Goal: Task Accomplishment & Management: Manage account settings

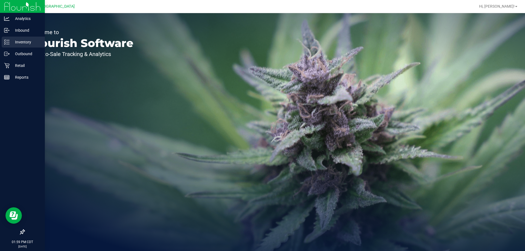
click at [23, 40] on p "Inventory" at bounding box center [26, 42] width 33 height 7
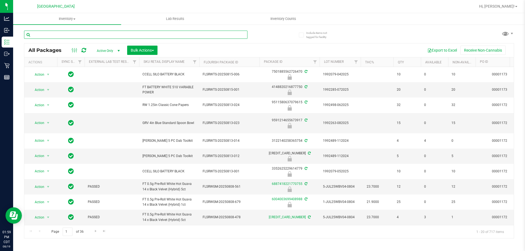
click at [74, 37] on input "text" at bounding box center [135, 35] width 223 height 8
type input "d"
type input "grinder"
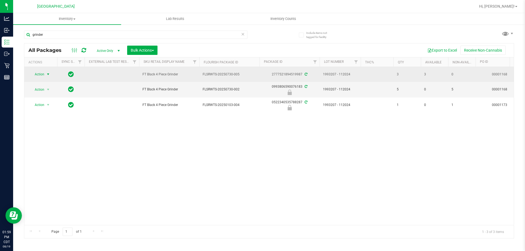
click at [42, 76] on span "Action" at bounding box center [37, 75] width 15 height 8
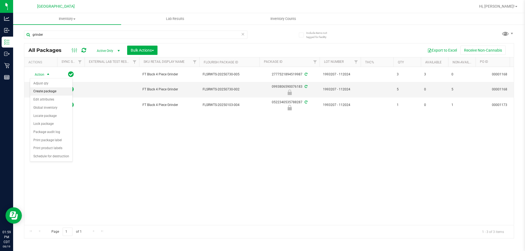
click at [50, 93] on li "Create package" at bounding box center [51, 91] width 42 height 8
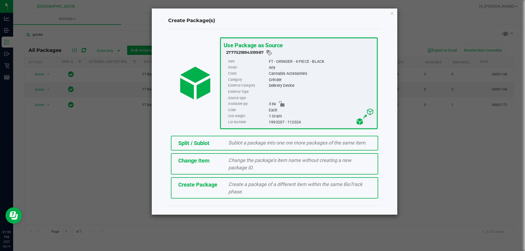
click at [245, 145] on span "Sublot a package into one ore more packages of the same item." at bounding box center [297, 143] width 138 height 6
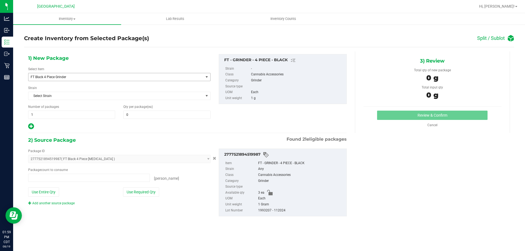
type input "0 ea"
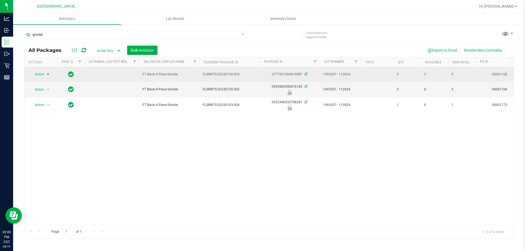
click at [46, 73] on span "select" at bounding box center [48, 75] width 7 height 8
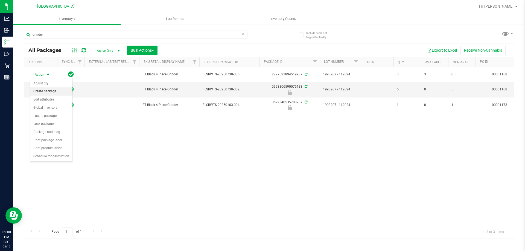
click at [46, 94] on li "Create package" at bounding box center [51, 91] width 42 height 8
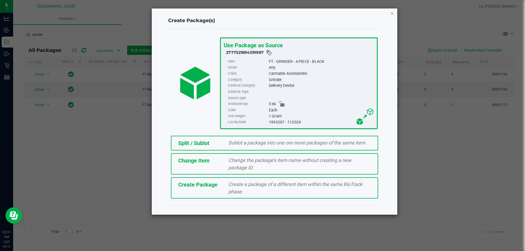
click at [391, 13] on icon "button" at bounding box center [392, 13] width 4 height 7
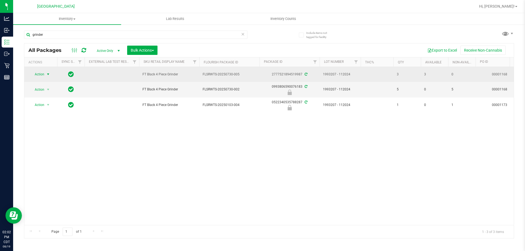
click at [46, 73] on span "select" at bounding box center [48, 74] width 4 height 4
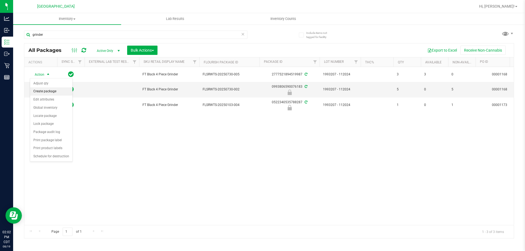
click at [46, 90] on li "Create package" at bounding box center [51, 91] width 42 height 8
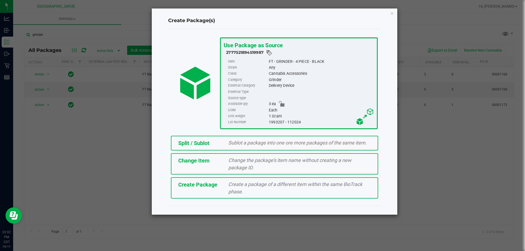
click at [192, 145] on span "Split / Sublot" at bounding box center [193, 143] width 31 height 7
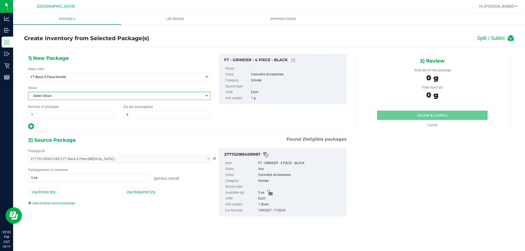
click at [52, 97] on span "Select Strain" at bounding box center [115, 96] width 175 height 8
click at [109, 63] on div "1) New Package Select Item FT Black 4 Piece [MEDICAL_DATA] FT Black 4 Piece [ME…" at bounding box center [119, 92] width 191 height 76
click at [152, 118] on span at bounding box center [166, 115] width 87 height 8
type input "1"
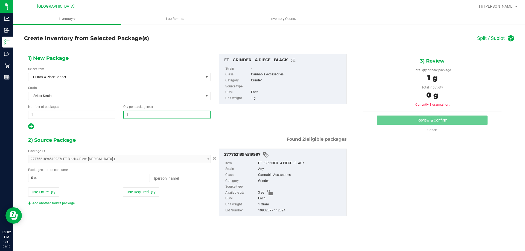
type input "1"
click at [104, 130] on div at bounding box center [119, 126] width 182 height 7
click at [33, 177] on span at bounding box center [89, 178] width 122 height 8
type input "1"
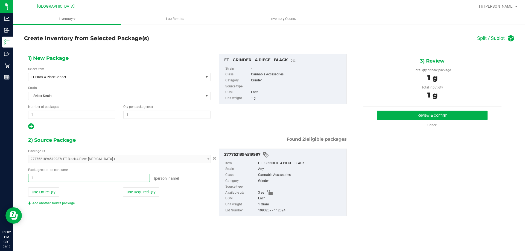
type input "1 ea"
click at [195, 232] on div "1) New Package Select Item FT Black 4 Piece [MEDICAL_DATA] FT Black 4 Piece [ME…" at bounding box center [269, 139] width 490 height 185
click at [418, 116] on button "Review & Confirm" at bounding box center [432, 115] width 110 height 9
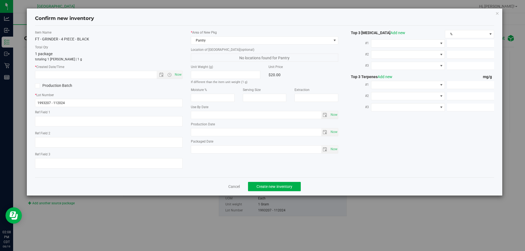
drag, startPoint x: 498, startPoint y: 13, endPoint x: 498, endPoint y: 19, distance: 6.0
click at [498, 14] on icon "button" at bounding box center [497, 13] width 4 height 7
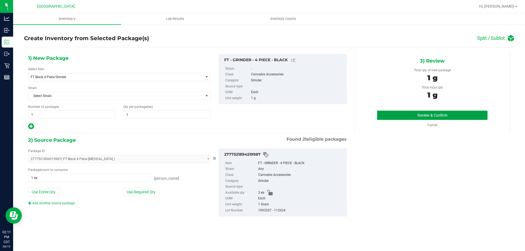
click at [431, 113] on button "Review & Confirm" at bounding box center [432, 115] width 110 height 9
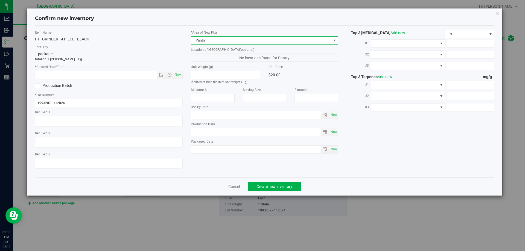
click at [327, 40] on span "Pantry" at bounding box center [261, 41] width 140 height 8
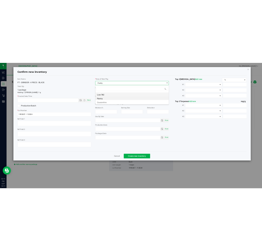
scroll to position [8, 148]
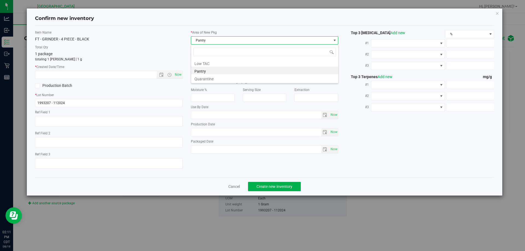
click at [203, 71] on li "Pantry" at bounding box center [264, 71] width 147 height 8
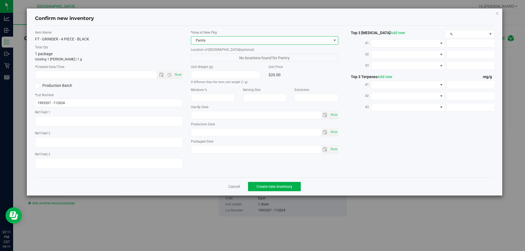
click at [494, 13] on div "Confirm new inventory Item Name FT - [MEDICAL_DATA] - 4 PIECE - BLACK Total Qty…" at bounding box center [265, 101] width 476 height 187
click at [494, 15] on div "Confirm new inventory" at bounding box center [264, 19] width 459 height 14
drag, startPoint x: 498, startPoint y: 15, endPoint x: 495, endPoint y: 14, distance: 3.9
click at [498, 15] on icon "button" at bounding box center [497, 13] width 4 height 7
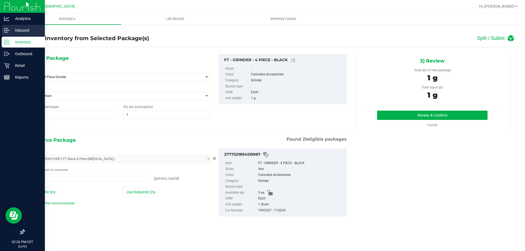
click at [25, 30] on p "Inbound" at bounding box center [26, 30] width 33 height 7
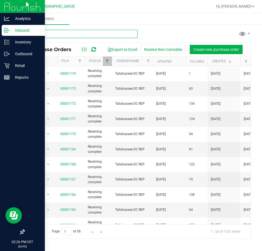
click at [92, 35] on input "text" at bounding box center [80, 34] width 113 height 8
paste input "FEB25BZK01C-0217"
type input "FEB25BZK01C-0217"
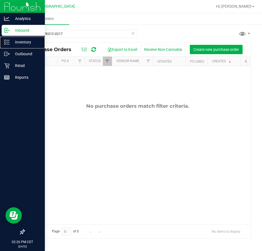
drag, startPoint x: 16, startPoint y: 41, endPoint x: 29, endPoint y: 35, distance: 14.3
click at [16, 41] on p "Inventory" at bounding box center [26, 42] width 33 height 7
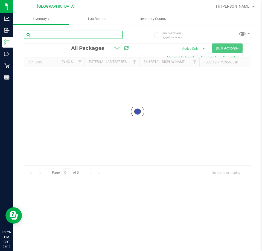
click at [76, 34] on input "text" at bounding box center [73, 35] width 98 height 8
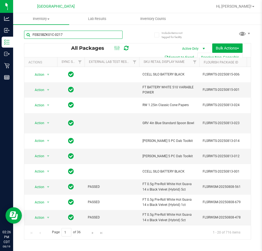
type input "FEB25BZK01C-0217"
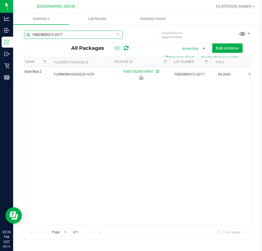
scroll to position [0, 148]
drag, startPoint x: 70, startPoint y: 33, endPoint x: 0, endPoint y: 34, distance: 70.0
click at [0, 34] on html "Analytics Inbound Inventory Outbound Retail Reports 02:26 PM CDT [DATE] 08/19 […" at bounding box center [131, 125] width 262 height 251
paste input "FEB25JEL02-0227"
type input "FEB25JEL02-0227"
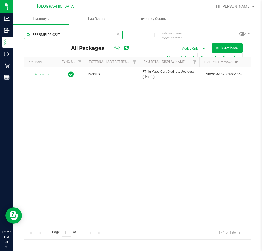
click at [0, 41] on html "Analytics Inbound Inventory Outbound Retail Reports 02:27 PM CDT [DATE] 08/19 […" at bounding box center [131, 125] width 262 height 251
paste input "OCT23SBC01C-1012"
type input "OCT23SBC01C-1012"
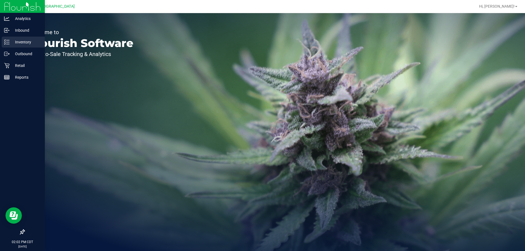
click at [16, 42] on p "Inventory" at bounding box center [26, 42] width 33 height 7
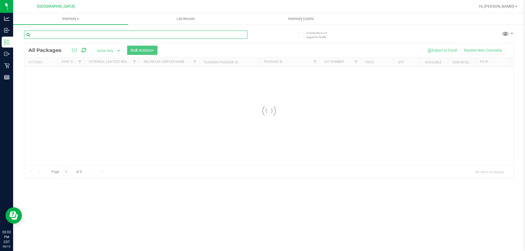
click at [72, 33] on input "text" at bounding box center [135, 35] width 223 height 8
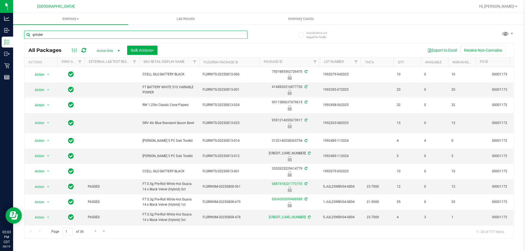
type input "grinder"
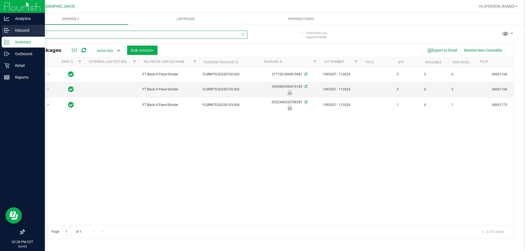
drag, startPoint x: 60, startPoint y: 36, endPoint x: 0, endPoint y: 30, distance: 59.9
click at [0, 30] on div "Analytics Inbound Inventory Outbound Retail Reports 02:28 PM CDT 08/19/2025 08/…" at bounding box center [262, 125] width 525 height 251
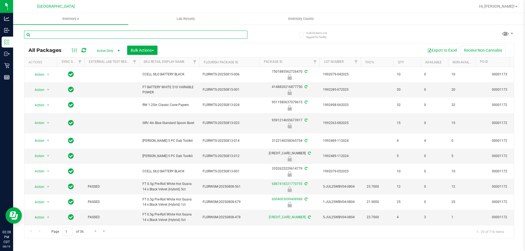
click at [79, 31] on input "text" at bounding box center [135, 35] width 223 height 8
paste input "FEB25JEL02-0227"
type input "FEB25JEL02-0227"
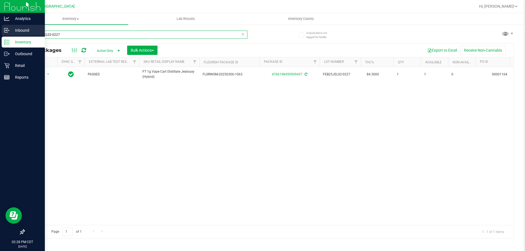
drag, startPoint x: 70, startPoint y: 34, endPoint x: 0, endPoint y: 36, distance: 69.7
click at [0, 36] on div "Analytics Inbound Inventory Outbound Retail Reports 02:28 PM CDT 08/19/2025 08/…" at bounding box center [262, 125] width 525 height 251
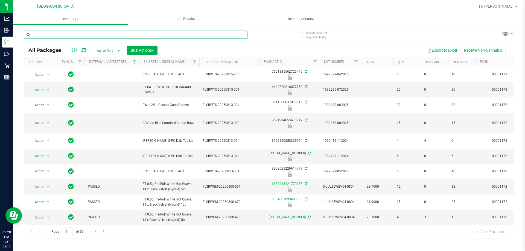
click at [65, 36] on input "text" at bounding box center [135, 35] width 223 height 8
paste input "OCT23SBC01C-1012"
type input "OCT23SBC01C-1012"
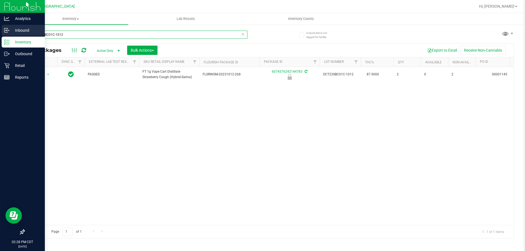
drag, startPoint x: 0, startPoint y: 39, endPoint x: 9, endPoint y: 27, distance: 15.0
click at [0, 30] on div "Analytics Inbound Inventory Outbound Retail Reports 02:28 PM CDT 08/19/2025 08/…" at bounding box center [262, 125] width 525 height 251
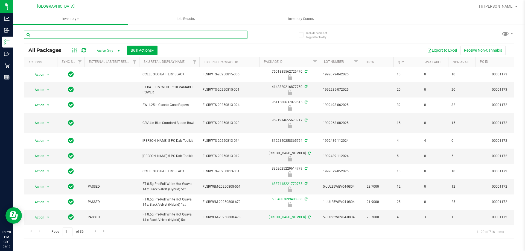
click at [122, 39] on input "text" at bounding box center [135, 35] width 223 height 8
paste input "FEB25BZK01C-0217"
type input "FEB25BZK01C-0217"
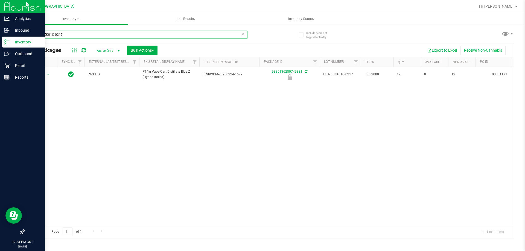
drag, startPoint x: 61, startPoint y: 37, endPoint x: 0, endPoint y: 41, distance: 61.4
click at [0, 41] on div "Analytics Inbound Inventory Outbound Retail Reports 02:34 PM CDT 08/19/2025 08/…" at bounding box center [262, 125] width 525 height 251
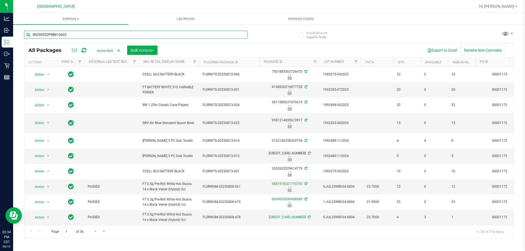
type input "SN250522PMM1-0603"
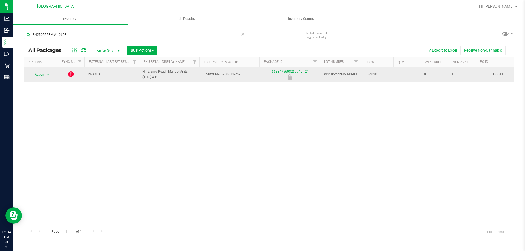
click at [73, 72] on icon at bounding box center [71, 74] width 6 height 7
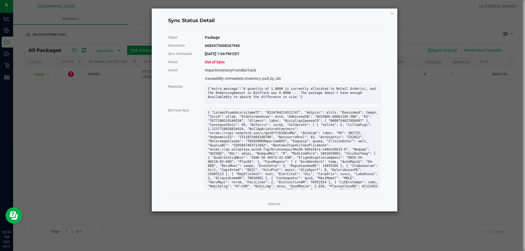
drag, startPoint x: 270, startPoint y: 201, endPoint x: 277, endPoint y: 215, distance: 16.0
click at [274, 209] on div "Dismiss" at bounding box center [274, 204] width 213 height 15
click at [278, 207] on link "Dismiss" at bounding box center [274, 204] width 12 height 5
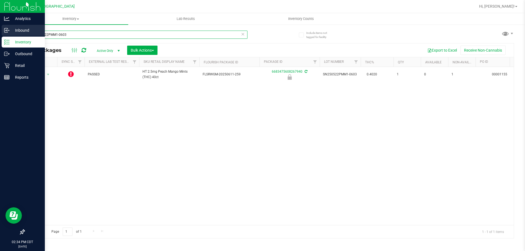
drag, startPoint x: 87, startPoint y: 35, endPoint x: 0, endPoint y: 31, distance: 87.3
click at [0, 31] on div "Analytics Inbound Inventory Outbound Retail Reports 02:34 PM CDT 08/19/2025 08/…" at bounding box center [262, 125] width 525 height 251
type input "WN250522MNG1-0527"
drag, startPoint x: 0, startPoint y: 26, endPoint x: 6, endPoint y: 20, distance: 8.1
click at [2, 26] on div "Analytics Inbound Inventory Outbound Retail Reports 02:35 PM CDT 08/19/2025 08/…" at bounding box center [262, 125] width 525 height 251
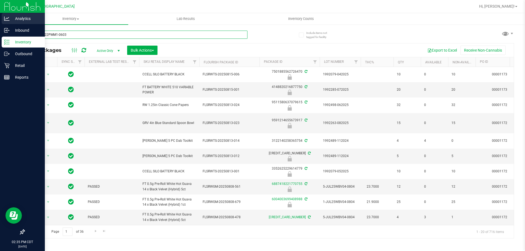
type input "SN250522PMM1-0603"
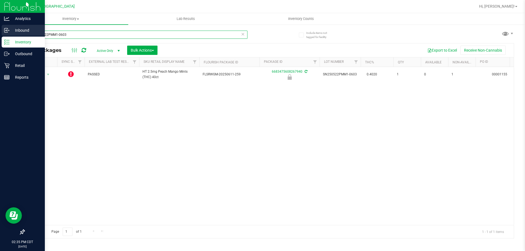
drag, startPoint x: 13, startPoint y: 39, endPoint x: 0, endPoint y: 33, distance: 14.6
click at [0, 39] on div "Analytics Inbound Inventory Outbound Retail Reports 02:35 PM CDT 08/19/2025 08/…" at bounding box center [262, 125] width 525 height 251
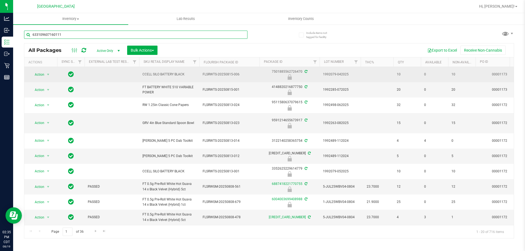
type input "6331096071601110"
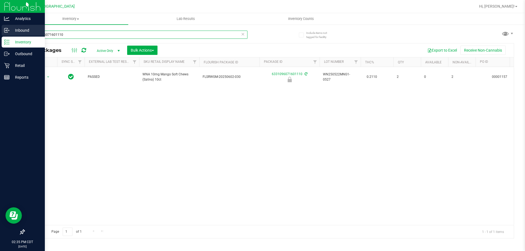
drag, startPoint x: 15, startPoint y: 37, endPoint x: 0, endPoint y: 32, distance: 15.8
click at [0, 34] on div "Analytics Inbound Inventory Outbound Retail Reports 02:35 PM CDT 08/19/2025 08/…" at bounding box center [262, 125] width 525 height 251
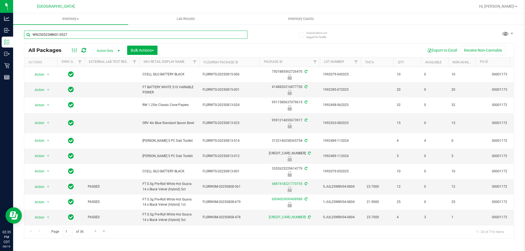
type input "WN250522MNG1-0527"
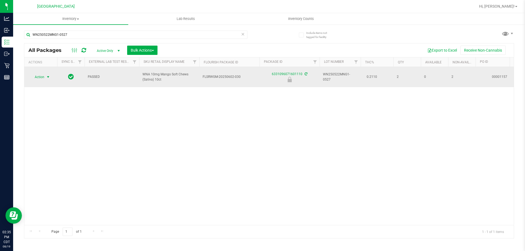
click at [47, 75] on span "select" at bounding box center [48, 77] width 4 height 4
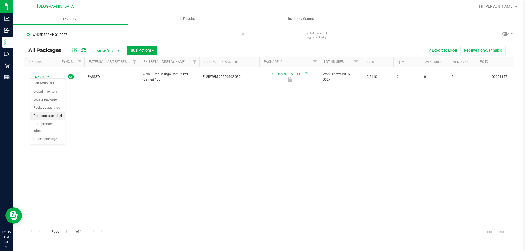
click at [52, 116] on li "Print package label" at bounding box center [47, 116] width 35 height 8
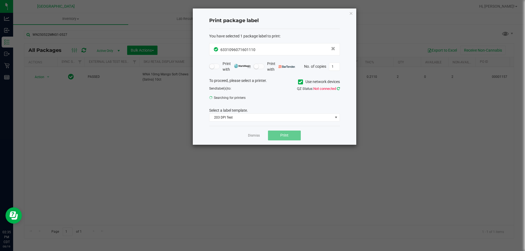
click at [337, 89] on icon at bounding box center [338, 89] width 3 height 4
click at [353, 13] on icon "button" at bounding box center [351, 13] width 4 height 7
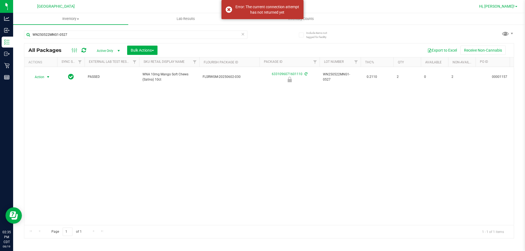
click at [514, 7] on span "Hi, [PERSON_NAME]!" at bounding box center [497, 6] width 36 height 4
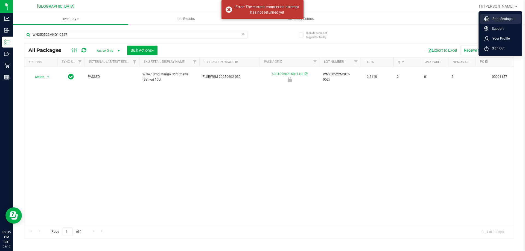
click at [491, 18] on span "Print Settings" at bounding box center [500, 18] width 23 height 5
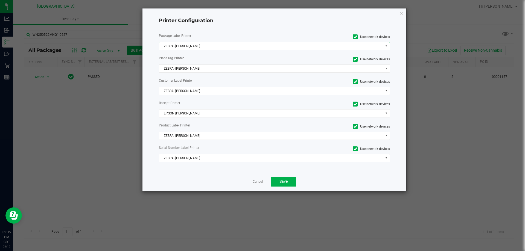
click at [173, 42] on span "ZEBRA- JEFFREY-BANKS" at bounding box center [271, 46] width 224 height 8
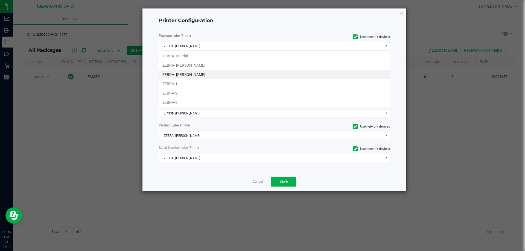
scroll to position [8, 231]
click at [185, 73] on li "ZEBRA- JEFFREY-BANKS" at bounding box center [274, 74] width 231 height 9
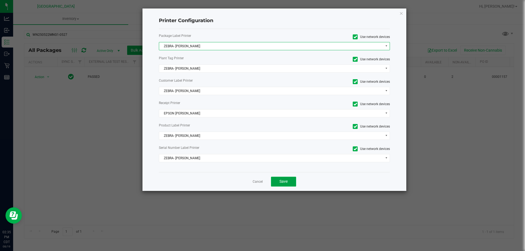
click at [290, 182] on button "Save" at bounding box center [283, 182] width 25 height 10
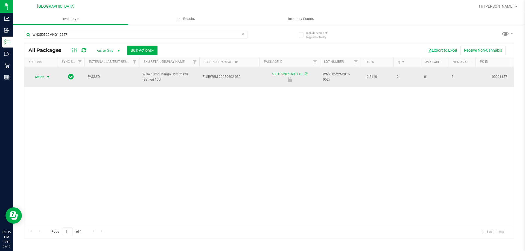
click at [42, 75] on span "Action" at bounding box center [37, 77] width 15 height 8
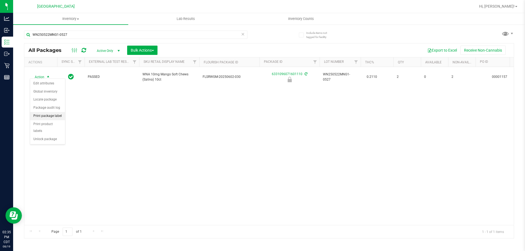
click at [50, 117] on li "Print package label" at bounding box center [47, 116] width 35 height 8
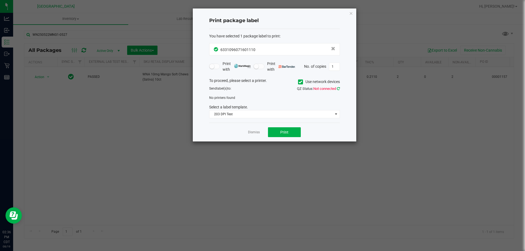
click at [338, 89] on icon at bounding box center [338, 89] width 3 height 4
click at [339, 88] on icon at bounding box center [338, 89] width 3 height 4
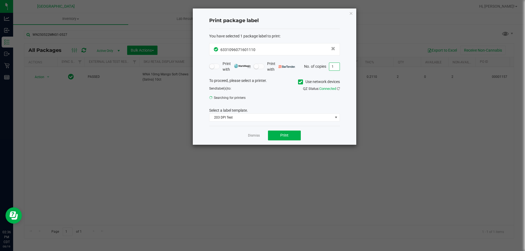
click at [336, 67] on input "1" at bounding box center [334, 67] width 10 height 8
type input "2"
click at [286, 134] on span "Print" at bounding box center [284, 135] width 8 height 4
click at [351, 13] on icon "button" at bounding box center [351, 13] width 4 height 7
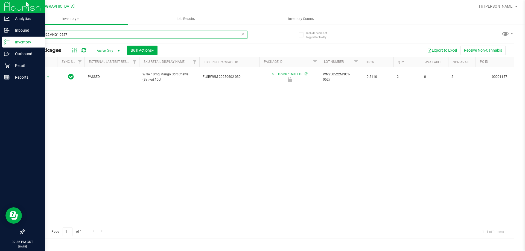
drag, startPoint x: 78, startPoint y: 31, endPoint x: 0, endPoint y: 37, distance: 77.9
click at [0, 37] on div "Analytics Inbound Inventory Outbound Retail Reports 02:36 PM CDT 08/19/2025 08/…" at bounding box center [262, 125] width 525 height 251
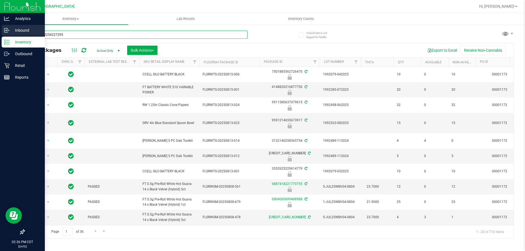
type input "9150312254227295"
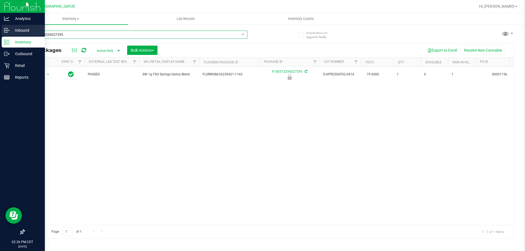
drag, startPoint x: 71, startPoint y: 34, endPoint x: 1, endPoint y: 34, distance: 70.3
click at [1, 34] on div "Analytics Inbound Inventory Outbound Retail Reports 02:36 PM CDT 08/19/2025 08/…" at bounding box center [262, 125] width 525 height 251
type input "7850298761590786"
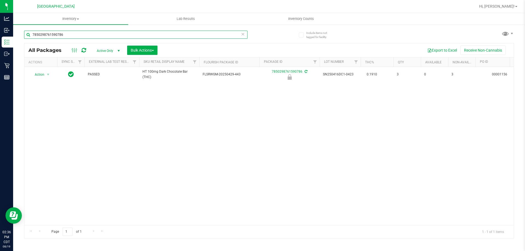
drag, startPoint x: 69, startPoint y: 33, endPoint x: 13, endPoint y: 34, distance: 55.8
click at [13, 34] on div "Include items not tagged for facility 7850298761590786 All Packages Active Only…" at bounding box center [269, 107] width 512 height 167
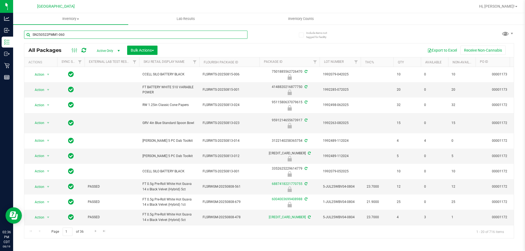
type input "SN250522PMM1-0603"
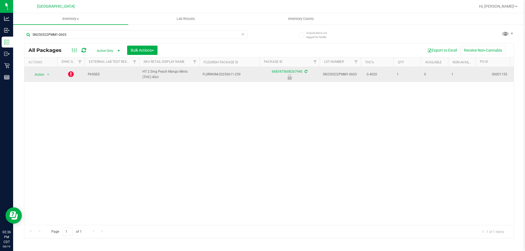
click at [71, 74] on icon at bounding box center [71, 74] width 6 height 7
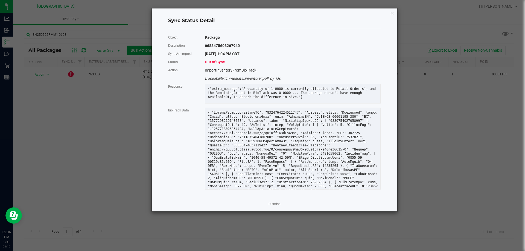
drag, startPoint x: 392, startPoint y: 15, endPoint x: 305, endPoint y: 36, distance: 89.4
click at [390, 16] on icon "Close" at bounding box center [392, 13] width 4 height 7
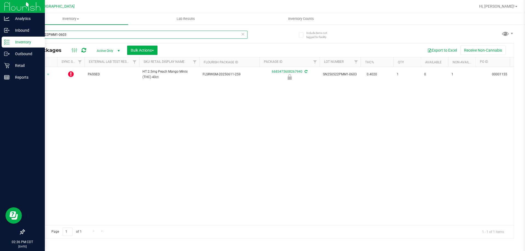
drag, startPoint x: 130, startPoint y: 36, endPoint x: 0, endPoint y: 37, distance: 130.1
click at [0, 37] on div "Analytics Inbound Inventory Outbound Retail Reports 02:36 PM CDT 08/19/2025 08/…" at bounding box center [262, 125] width 525 height 251
type input "SN250423MC1-0501"
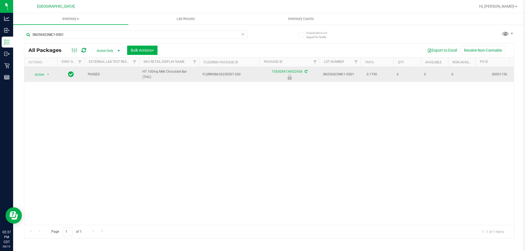
click at [70, 76] on icon at bounding box center [71, 74] width 6 height 7
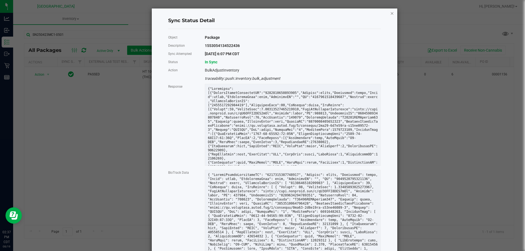
click at [390, 14] on icon "Close" at bounding box center [392, 13] width 4 height 7
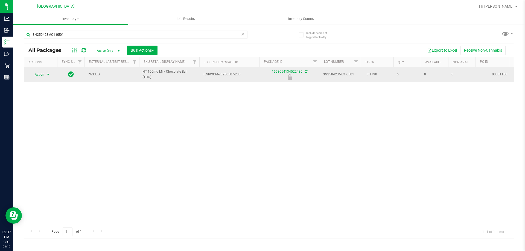
click at [39, 74] on span "Action" at bounding box center [37, 75] width 15 height 8
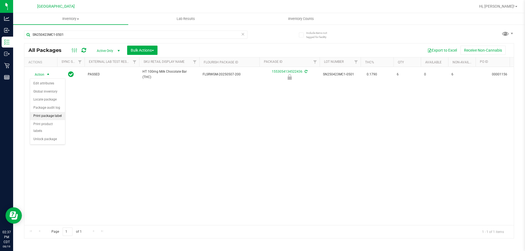
click at [49, 117] on li "Print package label" at bounding box center [47, 116] width 35 height 8
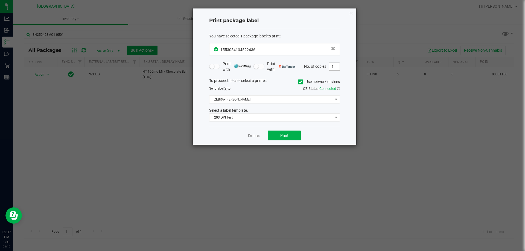
click at [335, 67] on input "1" at bounding box center [334, 67] width 10 height 8
type input "6"
click at [288, 135] on button "Print" at bounding box center [284, 136] width 33 height 10
click at [351, 14] on icon "button" at bounding box center [351, 13] width 4 height 7
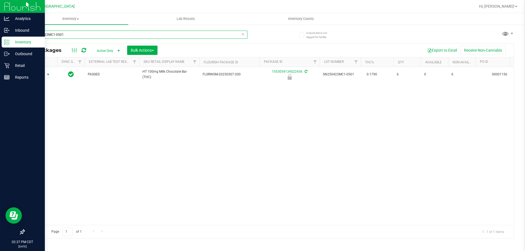
drag, startPoint x: 0, startPoint y: 41, endPoint x: 5, endPoint y: 40, distance: 5.2
click at [2, 41] on div "Analytics Inbound Inventory Outbound Retail Reports 02:37 PM CDT 08/19/2025 08/…" at bounding box center [262, 125] width 525 height 251
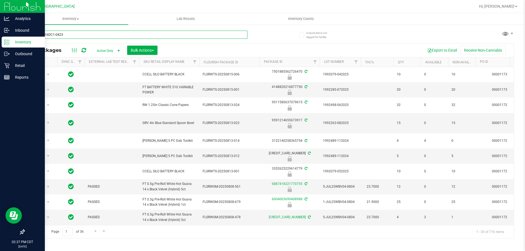
type input "SN250416DC1-0423"
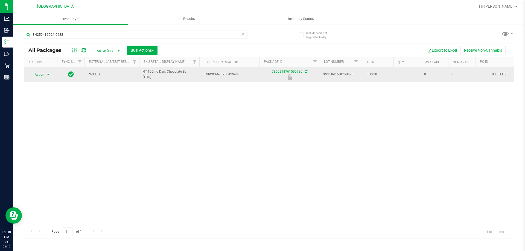
click at [43, 77] on span "Action" at bounding box center [37, 75] width 15 height 8
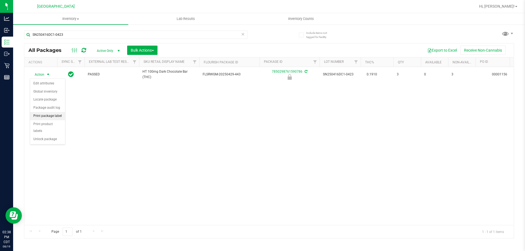
click at [42, 118] on li "Print package label" at bounding box center [47, 116] width 35 height 8
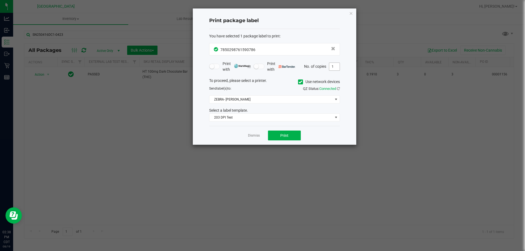
click at [335, 68] on input "1" at bounding box center [334, 67] width 10 height 8
type input "3"
click at [279, 134] on button "Print" at bounding box center [284, 136] width 33 height 10
drag, startPoint x: 349, startPoint y: 16, endPoint x: 352, endPoint y: 13, distance: 3.7
click at [351, 13] on icon "button" at bounding box center [351, 13] width 4 height 7
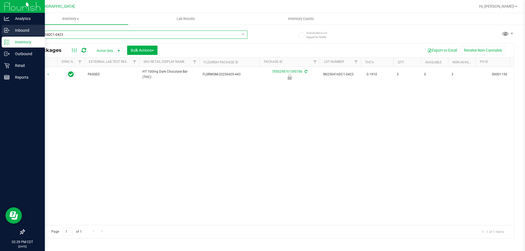
drag, startPoint x: 72, startPoint y: 34, endPoint x: 12, endPoint y: 30, distance: 60.6
click at [0, 39] on div "Analytics Inbound Inventory Outbound Retail Reports 02:39 PM CDT 08/19/2025 08/…" at bounding box center [262, 125] width 525 height 251
type input "9150312254227295"
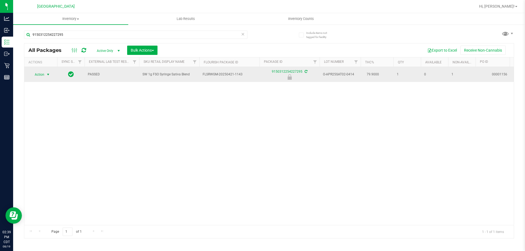
click at [47, 75] on span "select" at bounding box center [48, 74] width 4 height 4
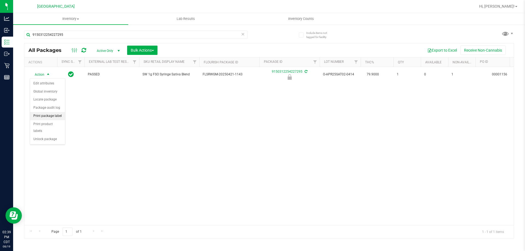
click at [48, 116] on li "Print package label" at bounding box center [47, 116] width 35 height 8
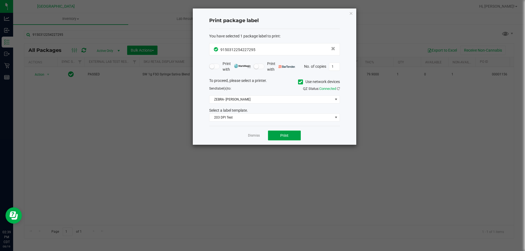
click at [283, 135] on span "Print" at bounding box center [284, 135] width 8 height 4
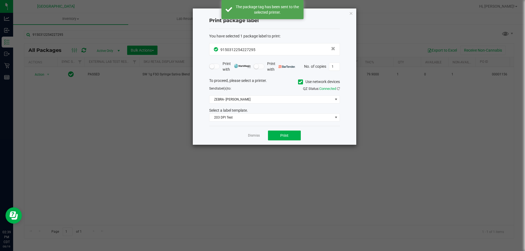
drag, startPoint x: 354, startPoint y: 14, endPoint x: 303, endPoint y: 34, distance: 54.5
click at [354, 14] on div "Print package label You have selected 1 package label to print : 91503122542272…" at bounding box center [274, 76] width 163 height 136
click at [350, 14] on icon "button" at bounding box center [351, 13] width 4 height 7
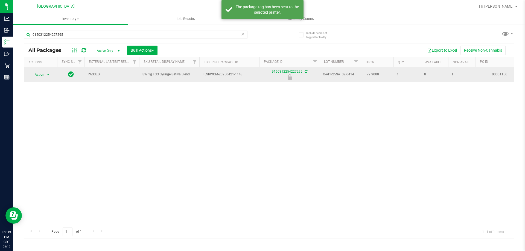
click at [47, 72] on span "select" at bounding box center [48, 74] width 4 height 4
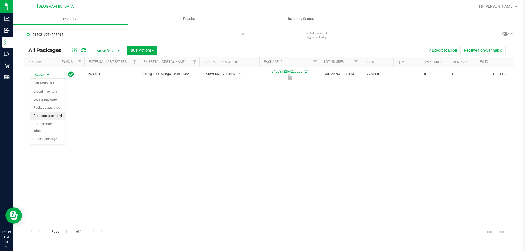
click at [49, 118] on li "Print package label" at bounding box center [47, 116] width 35 height 8
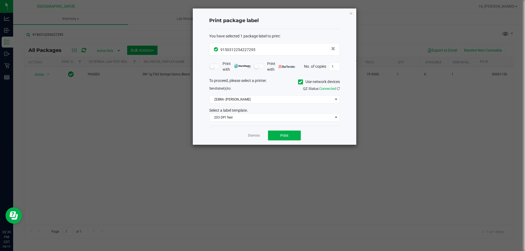
drag, startPoint x: 351, startPoint y: 13, endPoint x: 276, endPoint y: 38, distance: 78.2
click at [350, 13] on icon "button" at bounding box center [351, 13] width 4 height 7
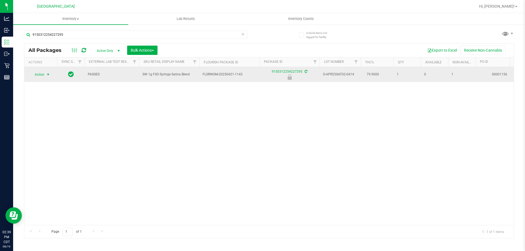
click at [42, 74] on span "Action" at bounding box center [37, 75] width 15 height 8
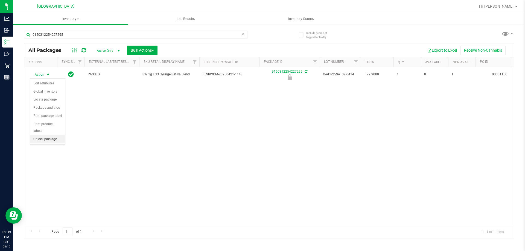
click at [44, 135] on li "Unlock package" at bounding box center [47, 139] width 35 height 8
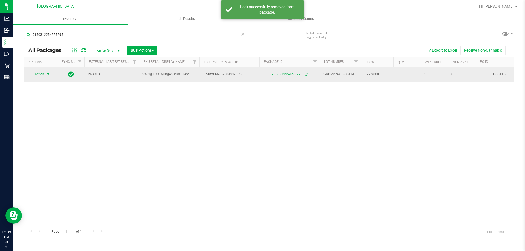
click at [45, 77] on span "select" at bounding box center [48, 75] width 7 height 8
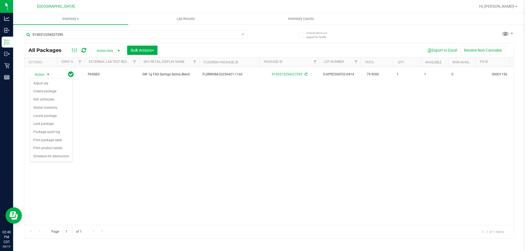
click at [525, 182] on div "Include items not tagged for facility 9150312254227295 All Packages Active Only…" at bounding box center [269, 107] width 512 height 167
